Goal: Task Accomplishment & Management: Complete application form

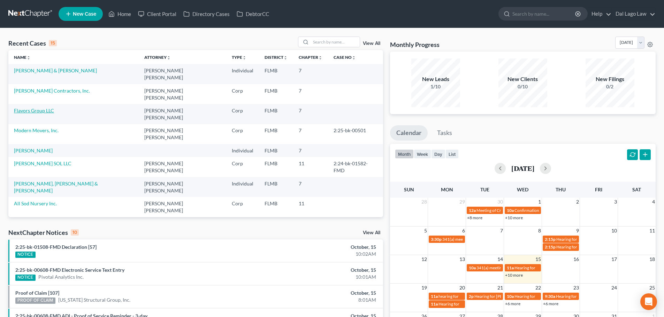
click at [42, 108] on link "Flavors Group LLC" at bounding box center [34, 111] width 40 height 6
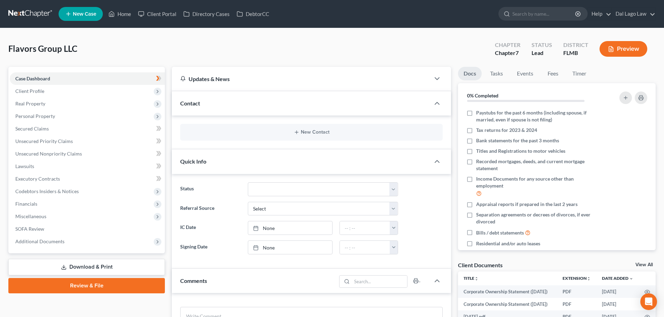
click at [96, 285] on link "Review & File" at bounding box center [86, 285] width 156 height 15
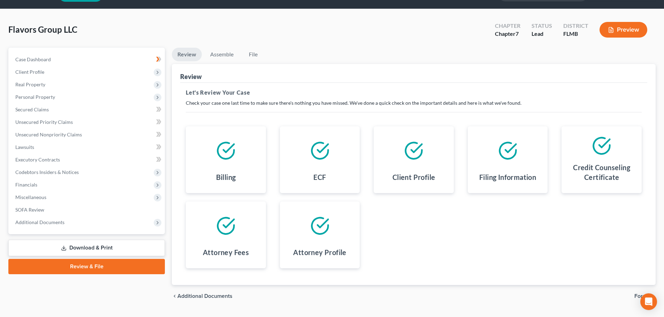
scroll to position [36, 0]
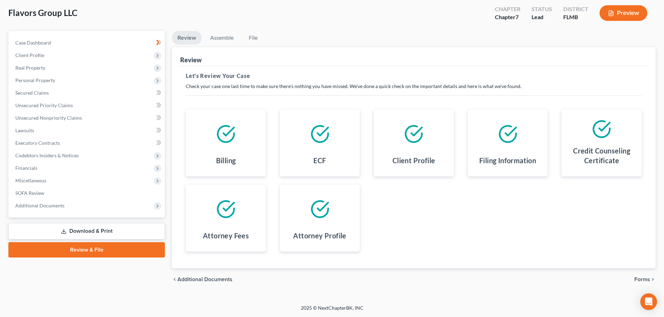
click at [639, 278] on span "Forms" at bounding box center [642, 280] width 16 height 6
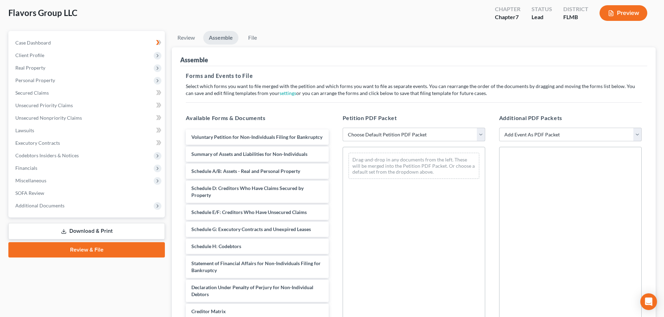
click at [413, 134] on select "Choose Default Petition PDF Packet Complete Bankruptcy Petition (all forms and …" at bounding box center [413, 135] width 142 height 14
select select "0"
click at [342, 128] on select "Choose Default Petition PDF Packet Complete Bankruptcy Petition (all forms and …" at bounding box center [413, 135] width 142 height 14
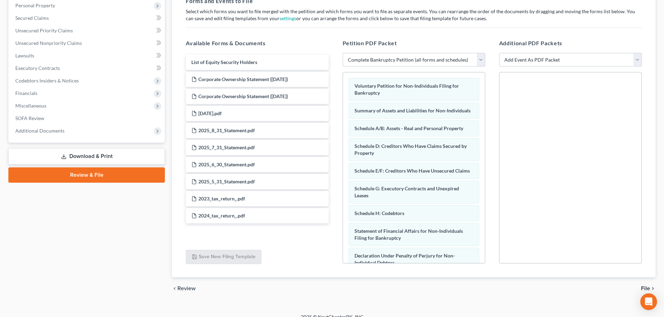
scroll to position [120, 0]
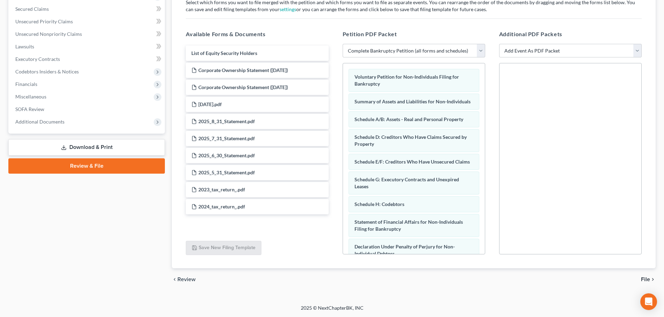
click at [646, 278] on span "File" at bounding box center [645, 280] width 9 height 6
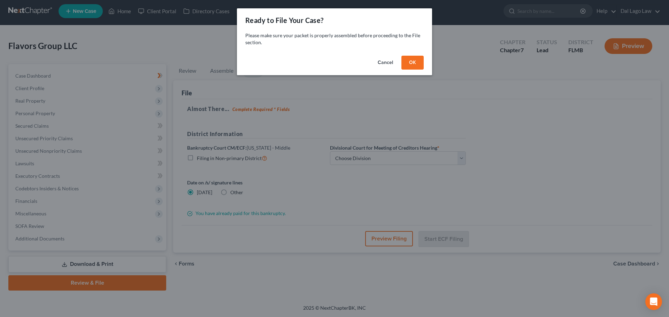
click at [419, 64] on button "OK" at bounding box center [412, 63] width 22 height 14
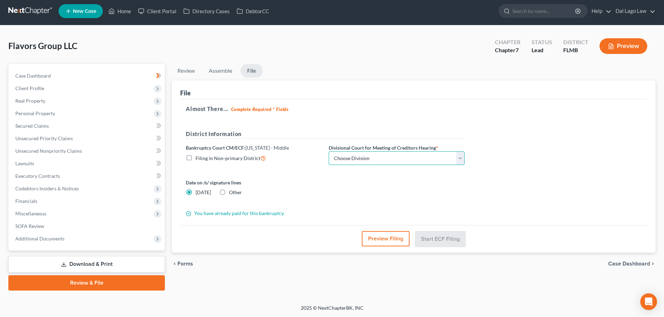
click at [367, 162] on select "Choose Division [GEOGRAPHIC_DATA][PERSON_NAME] [GEOGRAPHIC_DATA] [GEOGRAPHIC_DA…" at bounding box center [396, 159] width 136 height 14
select select "0"
click at [328, 152] on select "Choose Division [GEOGRAPHIC_DATA][PERSON_NAME] [GEOGRAPHIC_DATA] [GEOGRAPHIC_DA…" at bounding box center [396, 159] width 136 height 14
click at [441, 242] on button "Start ECF Filing" at bounding box center [440, 238] width 50 height 15
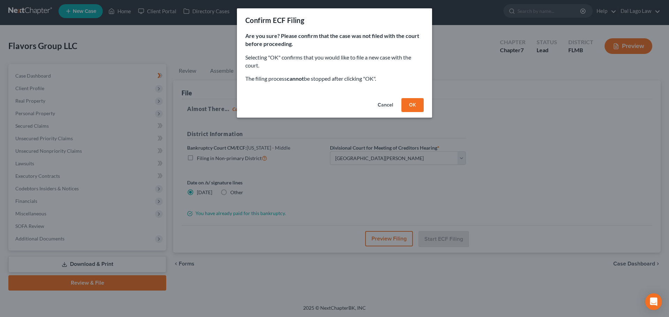
click at [408, 106] on button "OK" at bounding box center [412, 105] width 22 height 14
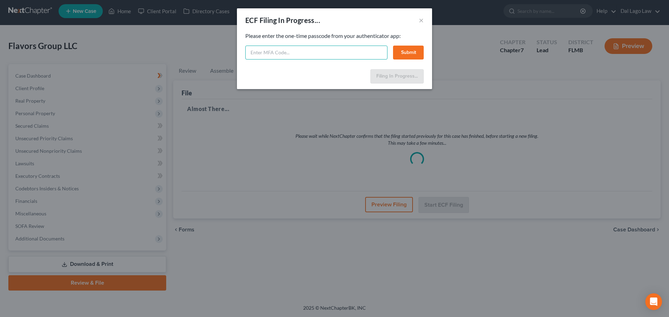
click at [307, 50] on input "text" at bounding box center [316, 53] width 142 height 14
type input "457982"
click at [402, 51] on button "Submit" at bounding box center [408, 53] width 31 height 14
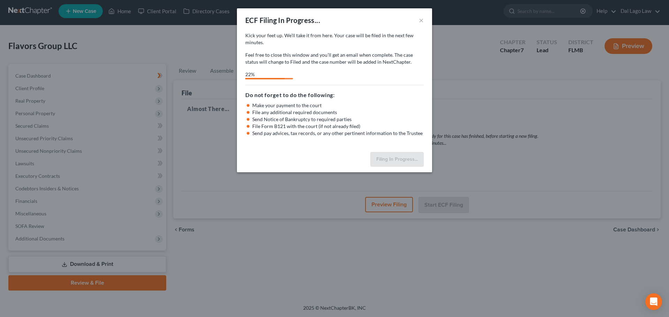
select select "0"
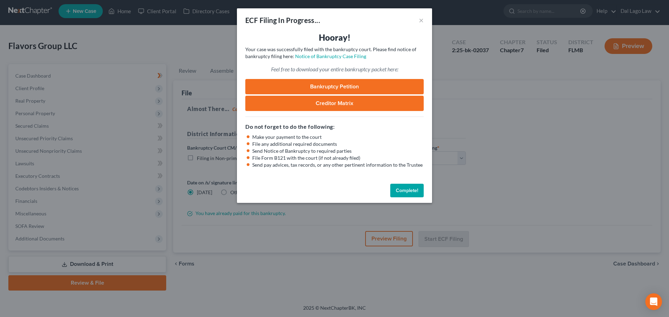
click at [380, 90] on link "Bankruptcy Petition" at bounding box center [334, 86] width 178 height 15
click at [398, 191] on button "Complete!" at bounding box center [406, 191] width 33 height 14
